Goal: Task Accomplishment & Management: Use online tool/utility

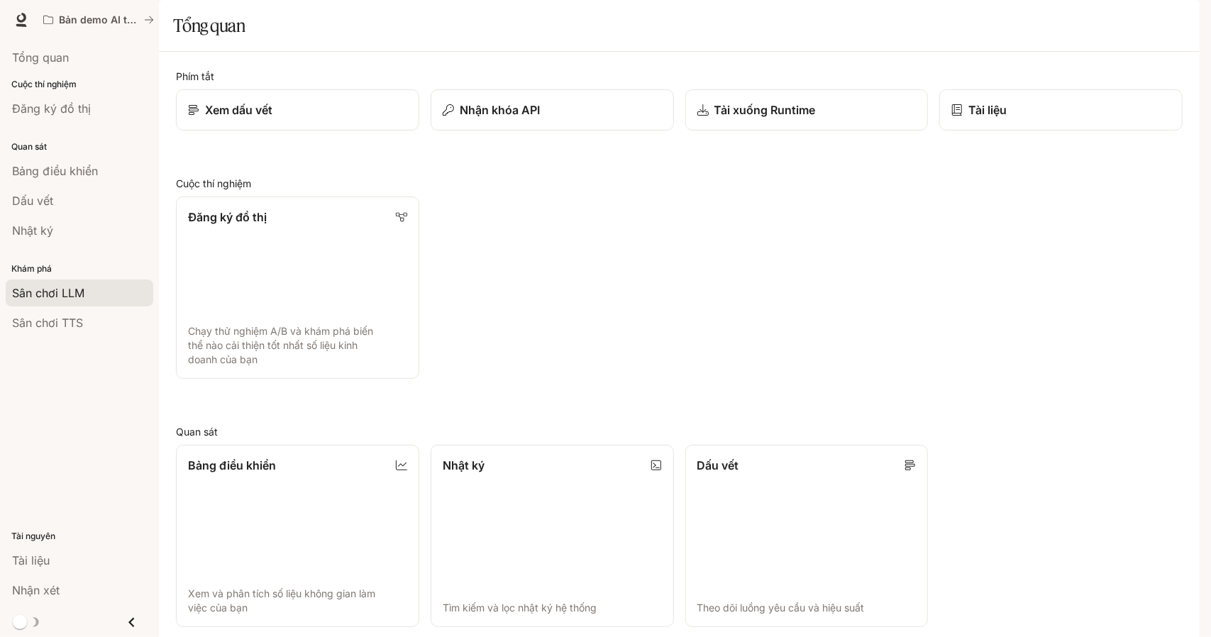
click at [75, 291] on font "Sân chơi LLM" at bounding box center [48, 293] width 72 height 14
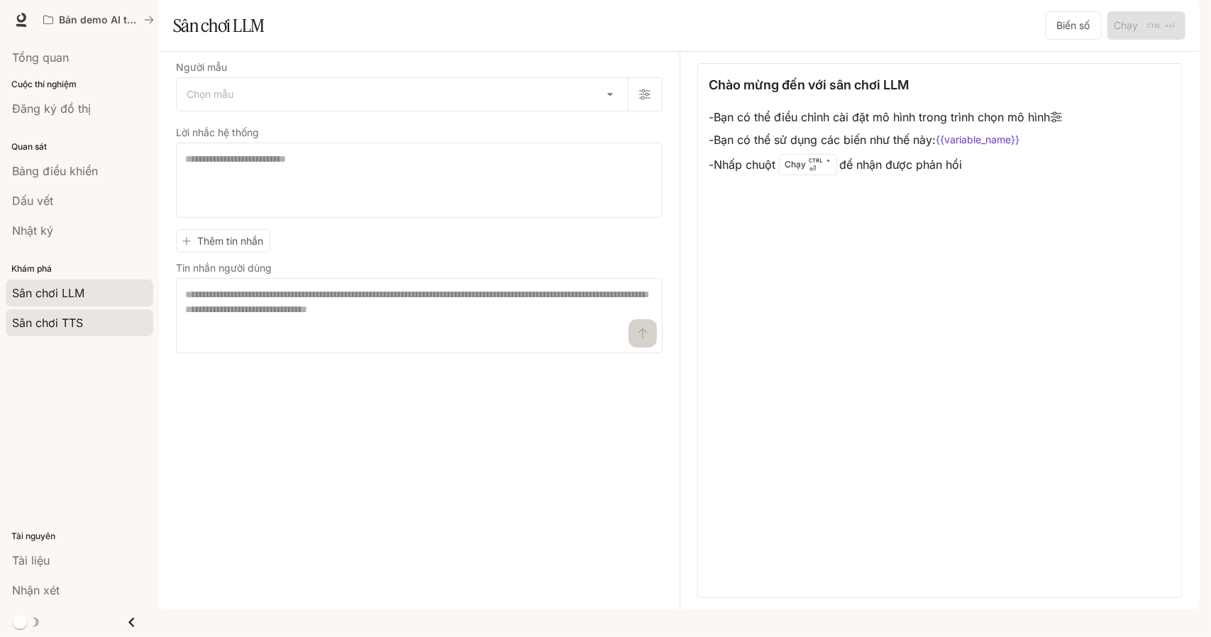
click at [83, 309] on link "Sân chơi TTS" at bounding box center [80, 322] width 148 height 27
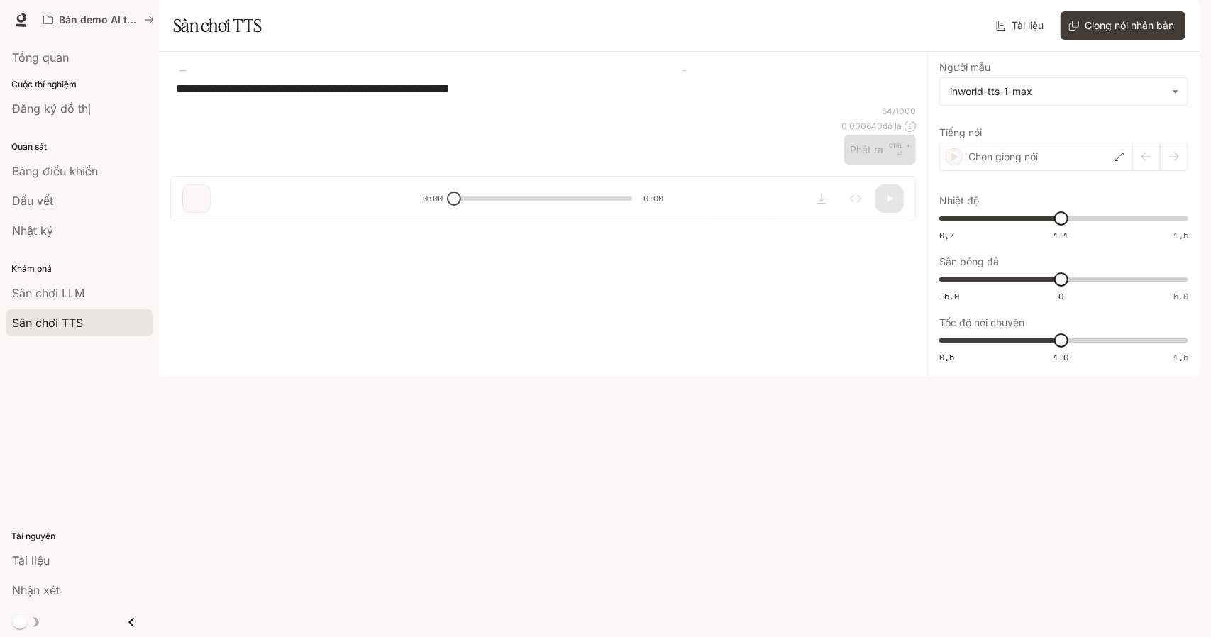
type input "****"
type input "***"
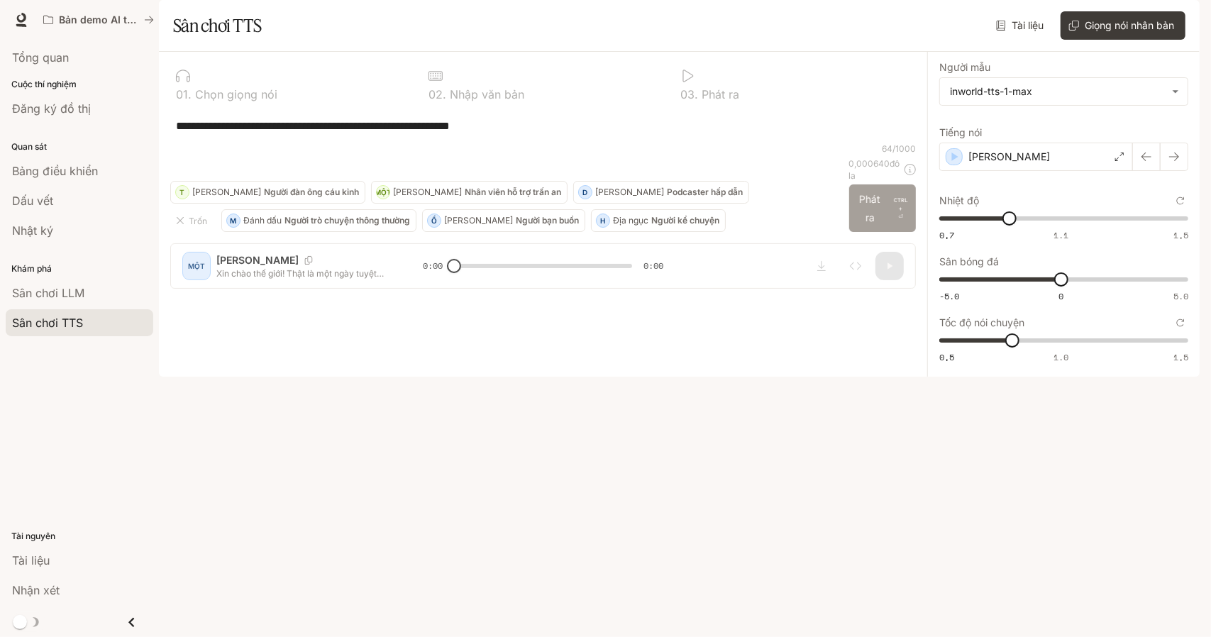
click at [881, 226] on font "Phát ra" at bounding box center [870, 208] width 30 height 36
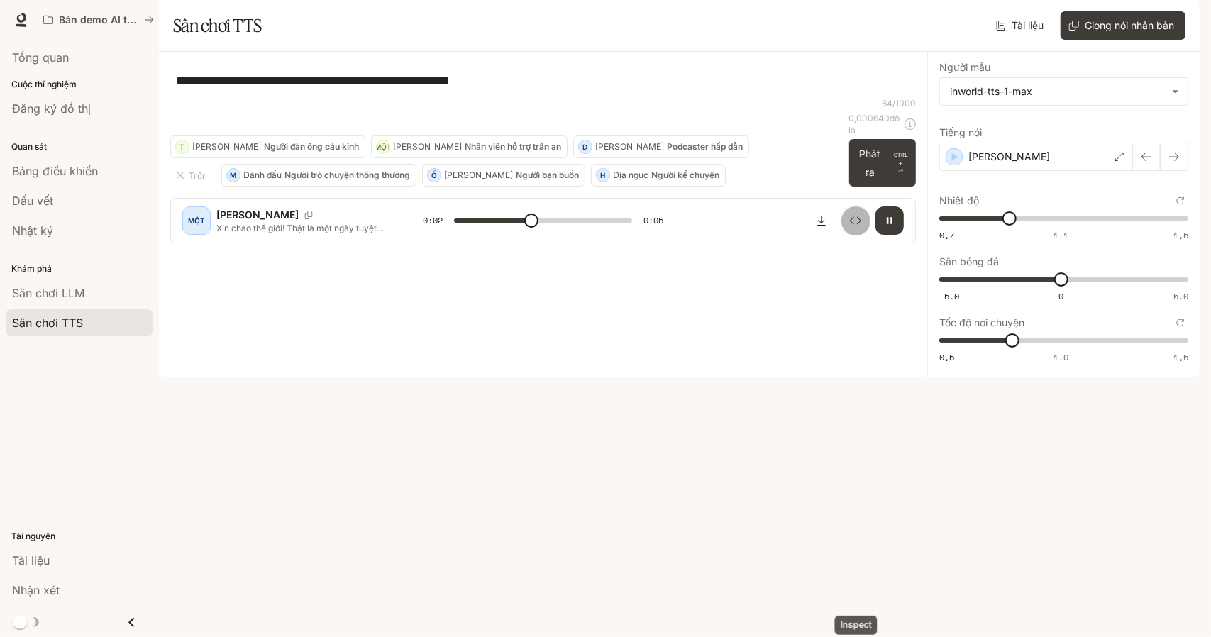
click at [856, 226] on icon "Thanh tra" at bounding box center [855, 220] width 11 height 11
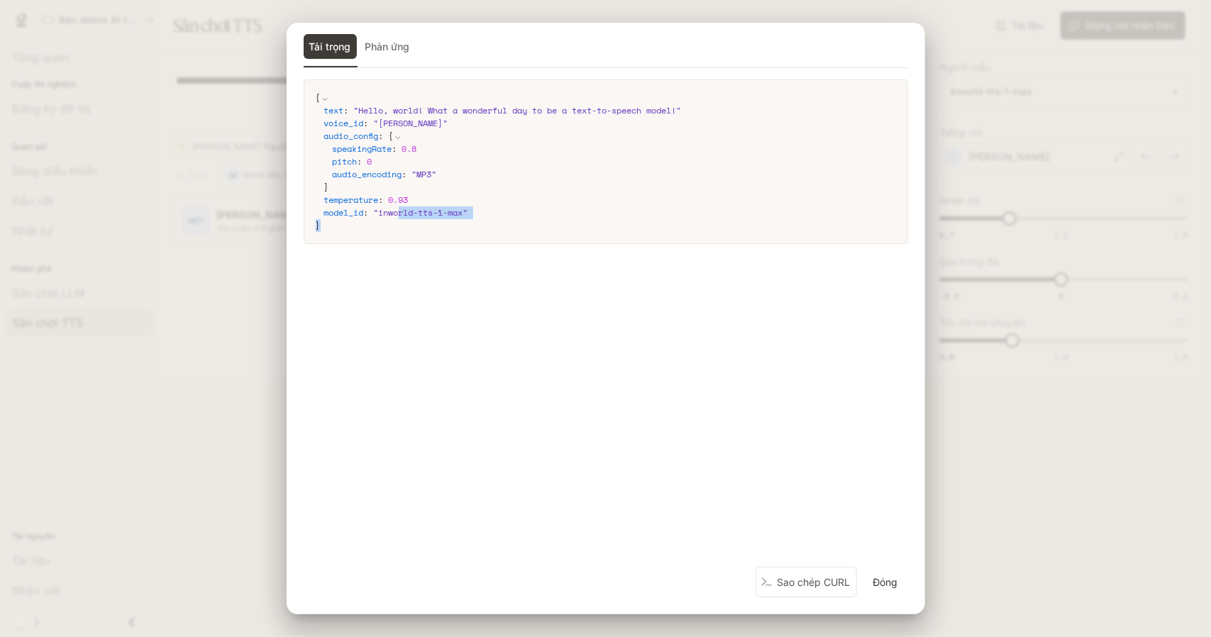
type input "*"
drag, startPoint x: 370, startPoint y: 228, endPoint x: 834, endPoint y: 601, distance: 595.2
click at [421, 228] on code "{ text : " Hello, world! What a wonderful day to be a text-to-speech model! " v…" at bounding box center [606, 161] width 580 height 140
click at [804, 582] on font "Sao chép CURL" at bounding box center [813, 582] width 73 height 12
click at [1111, 433] on div "Tải trọng Phản ứng { text : " Hello, world! What a wonderful day to be a text-t…" at bounding box center [605, 318] width 1211 height 637
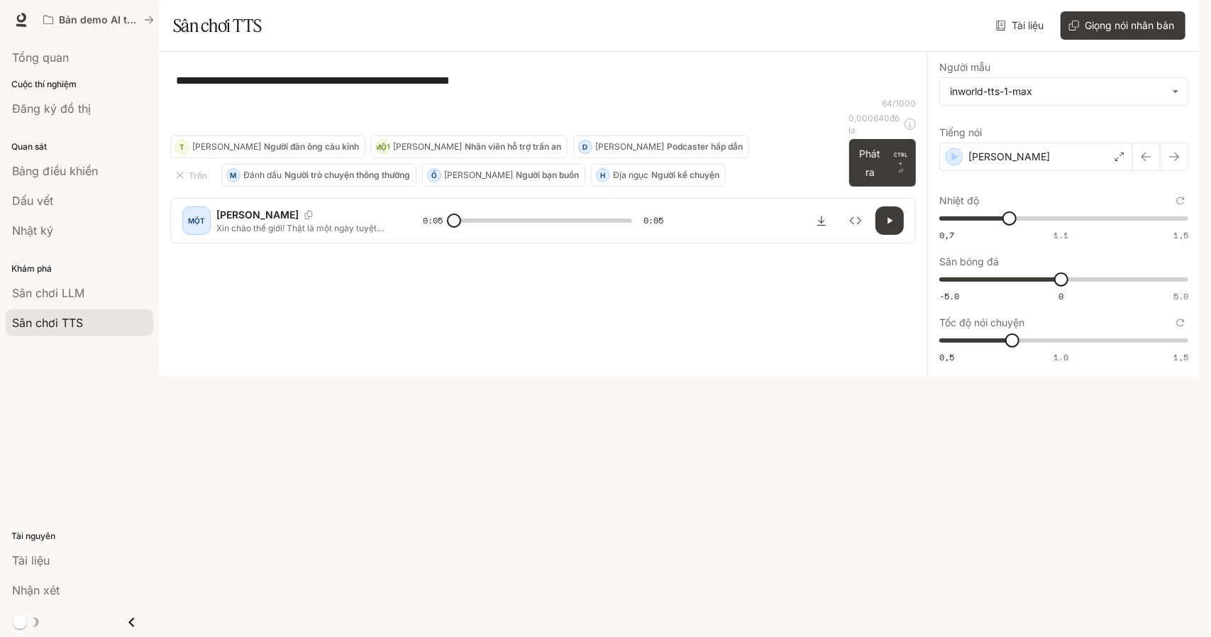
click at [1138, 15] on font "Tài liệu" at bounding box center [1135, 19] width 32 height 12
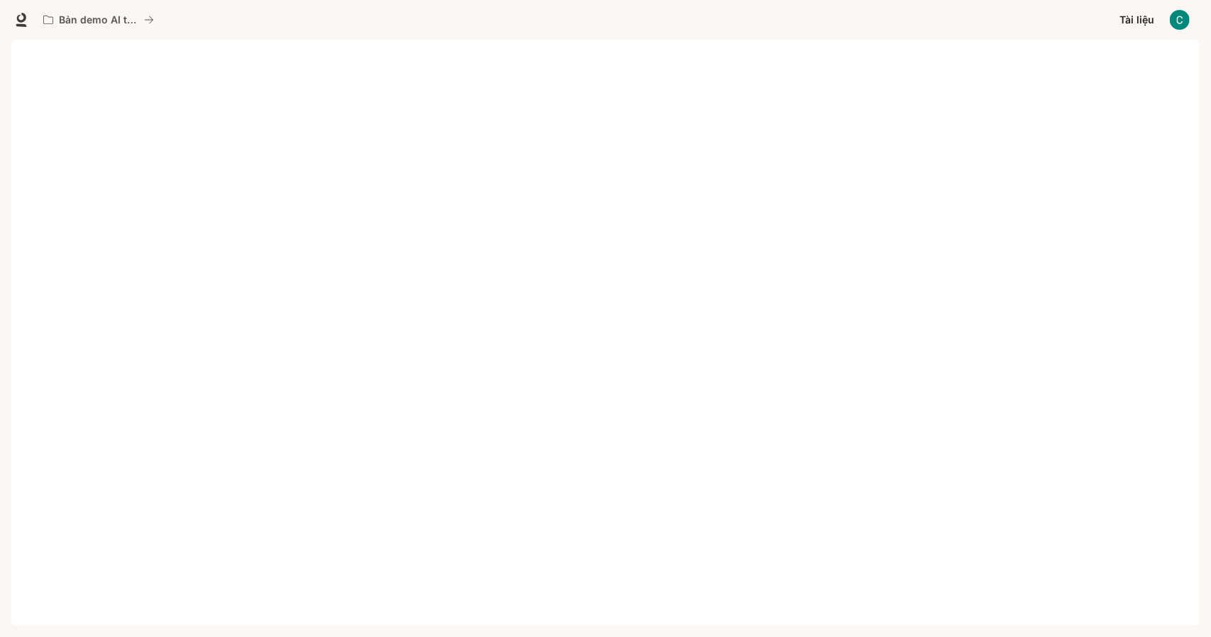
click at [1170, 15] on button "button" at bounding box center [1179, 20] width 28 height 28
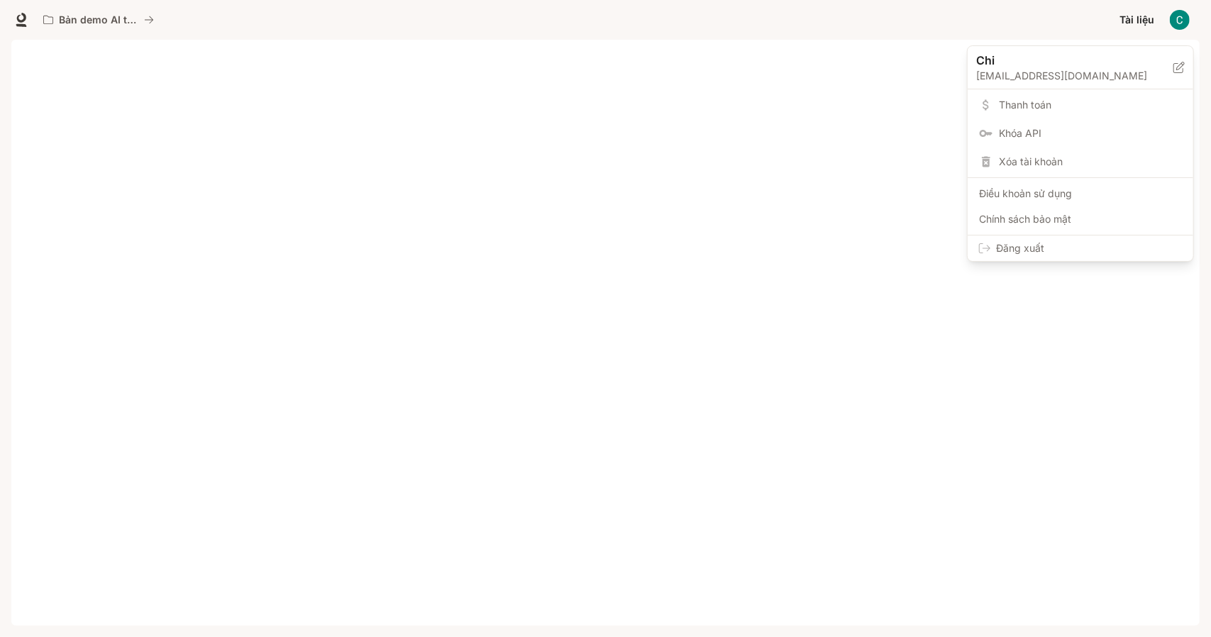
click at [1033, 106] on font "Thanh toán" at bounding box center [1025, 105] width 52 height 12
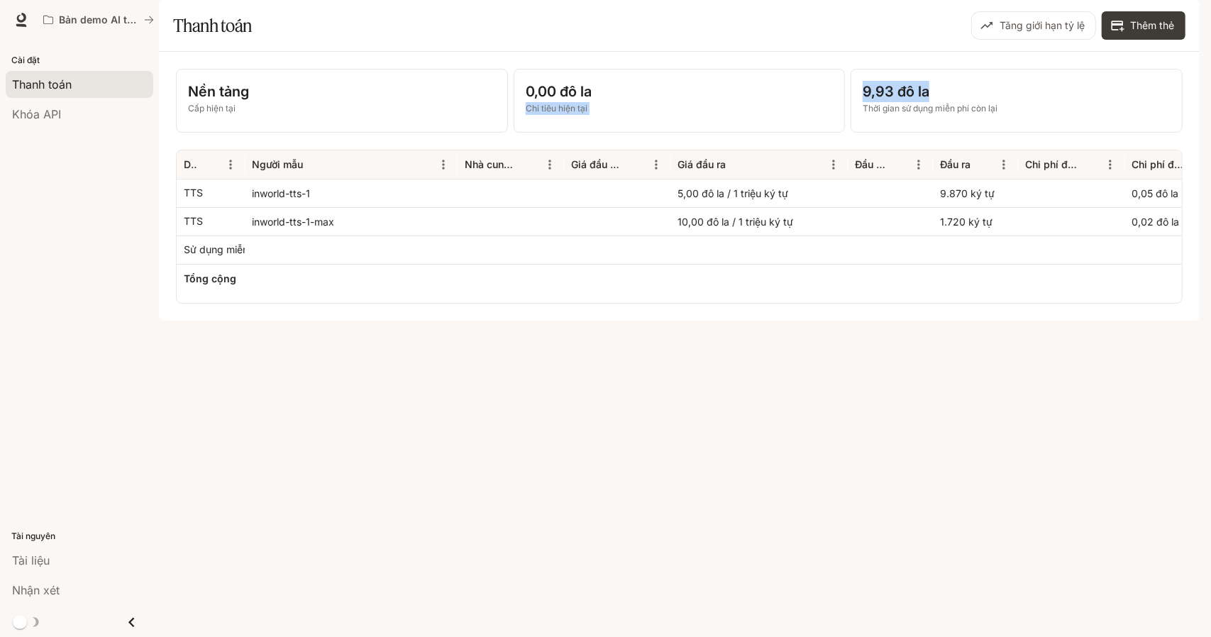
drag, startPoint x: 913, startPoint y: 135, endPoint x: 841, endPoint y: 133, distance: 71.7
click at [841, 133] on div "Nền tảng Cấp hiện tại 0,00 đô la Chi tiêu hiện tại 9,93 đô la Thời gian sử dụng…" at bounding box center [679, 101] width 1006 height 64
